Goal: Task Accomplishment & Management: Manage account settings

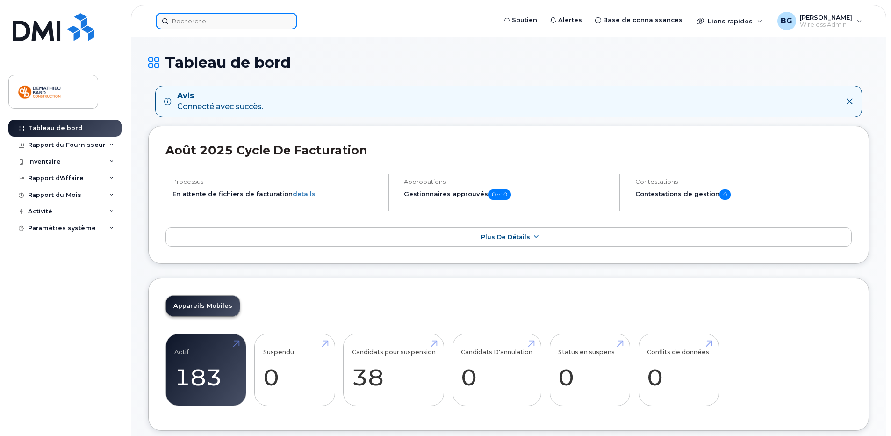
click at [223, 21] on input at bounding box center [227, 21] width 142 height 17
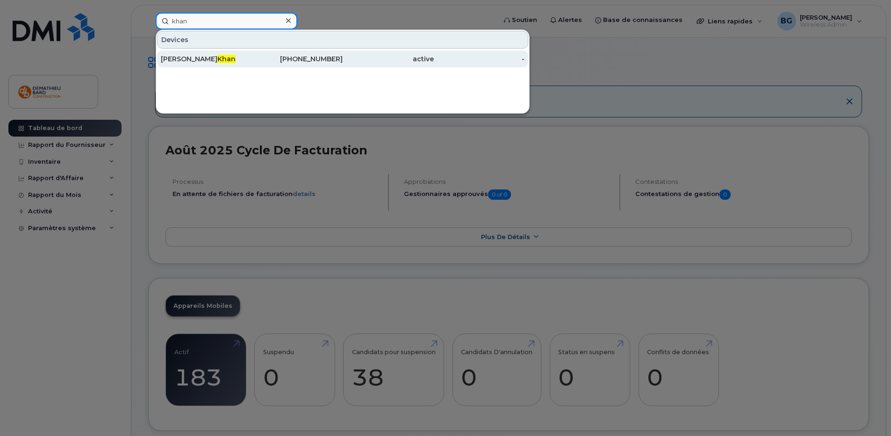
type input "khan"
click at [217, 58] on span "Khan" at bounding box center [226, 59] width 18 height 8
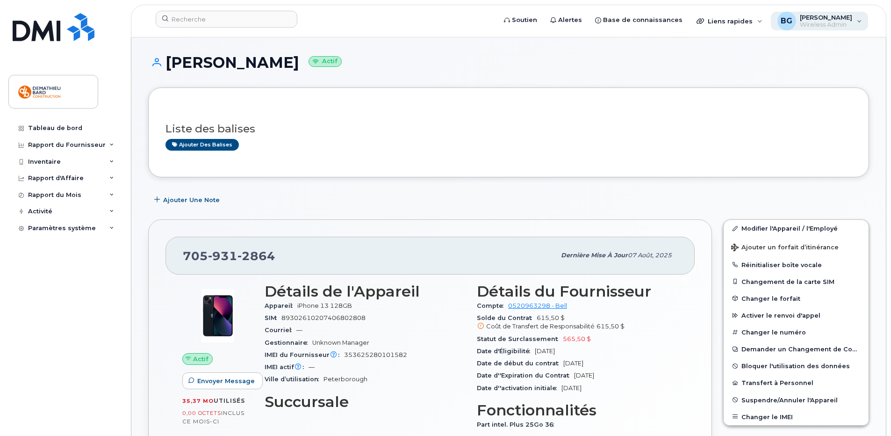
click at [845, 24] on span "Wireless Admin" at bounding box center [826, 24] width 52 height 7
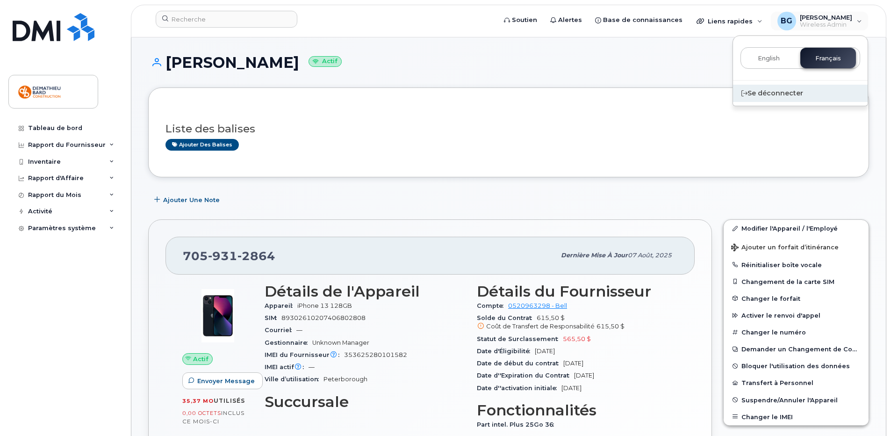
click at [776, 91] on div "Se déconnecter" at bounding box center [800, 93] width 135 height 17
